Goal: Task Accomplishment & Management: Manage account settings

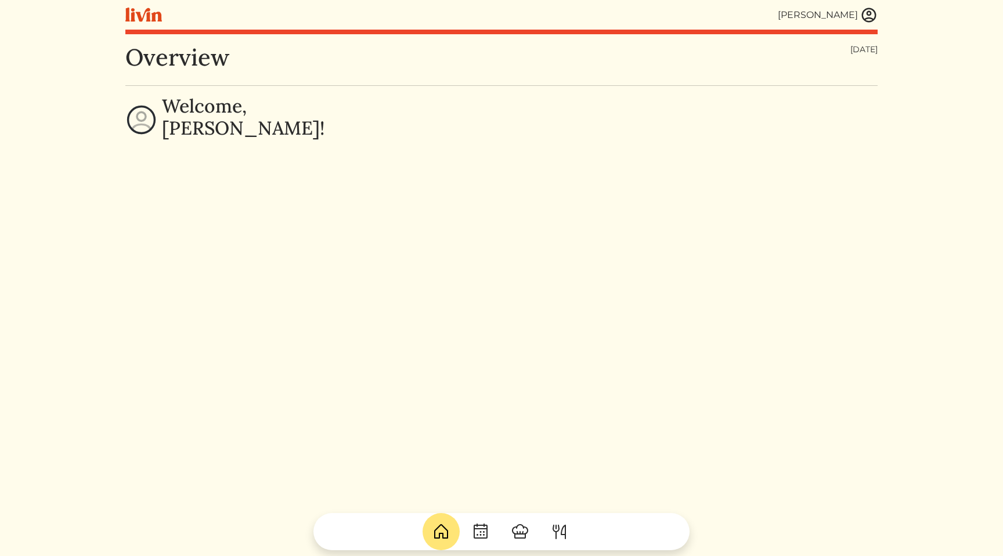
click at [869, 19] on img at bounding box center [868, 14] width 17 height 17
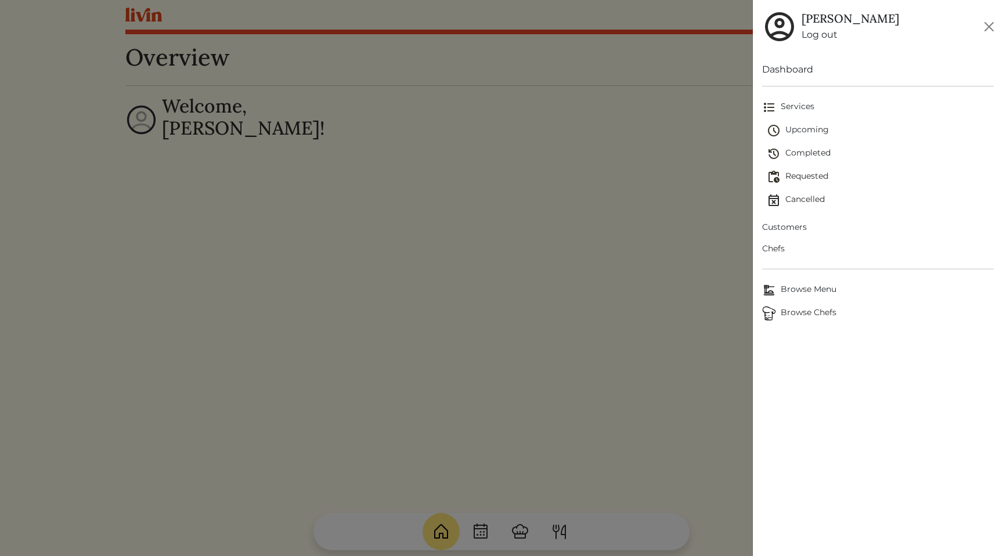
click at [797, 229] on span "Customers" at bounding box center [878, 227] width 232 height 12
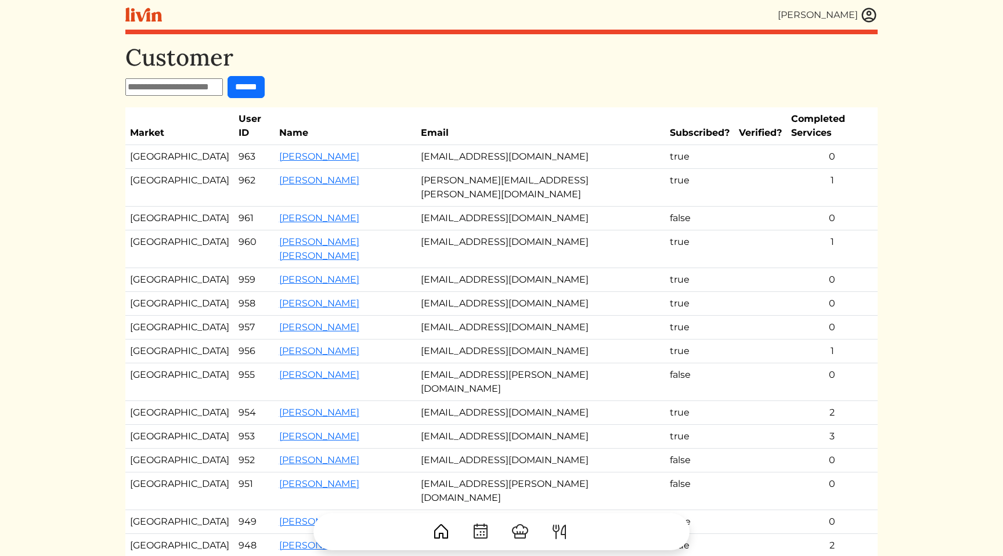
click at [489, 146] on td "[EMAIL_ADDRESS][DOMAIN_NAME]" at bounding box center [541, 157] width 250 height 24
click at [533, 207] on td "[EMAIL_ADDRESS][DOMAIN_NAME]" at bounding box center [541, 219] width 250 height 24
